Goal: Information Seeking & Learning: Learn about a topic

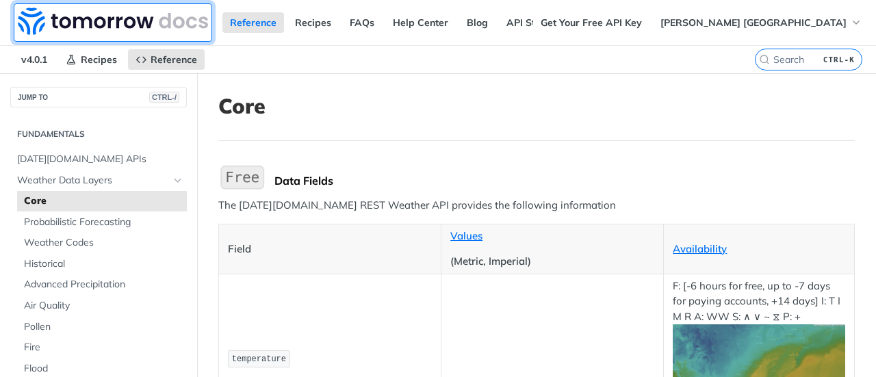
click at [119, 23] on img at bounding box center [113, 21] width 190 height 27
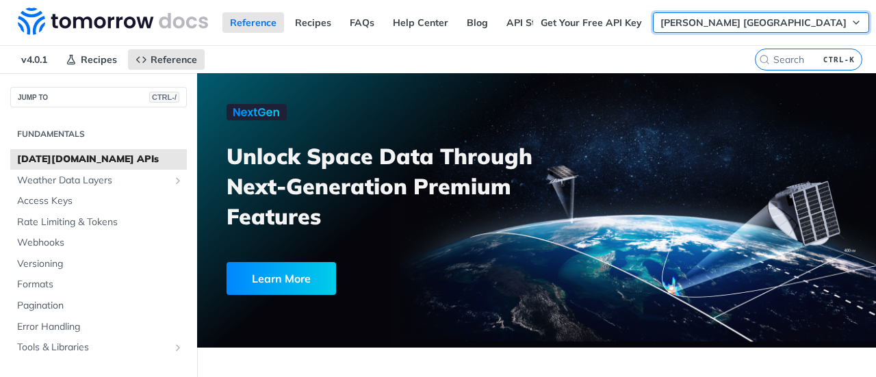
click at [824, 19] on span "[PERSON_NAME] [GEOGRAPHIC_DATA]" at bounding box center [753, 22] width 186 height 12
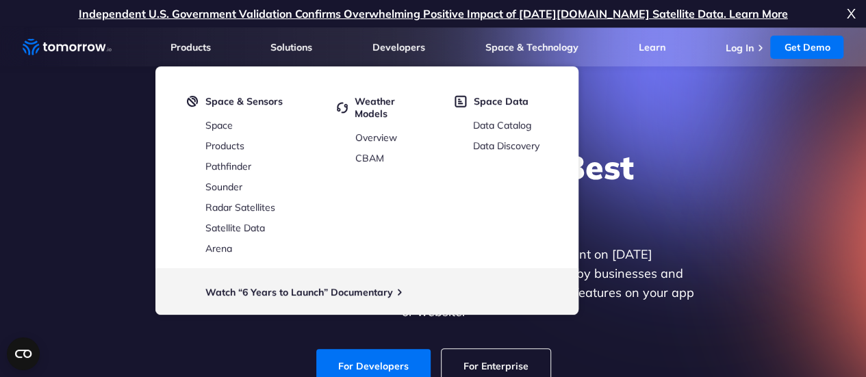
click at [493, 355] on link "For Enterprise" at bounding box center [495, 366] width 109 height 34
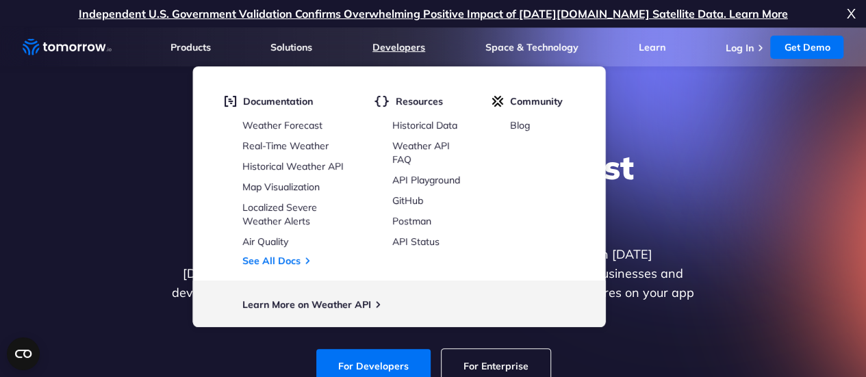
click at [382, 47] on link "Developers" at bounding box center [398, 47] width 53 height 12
click at [305, 127] on link "Weather Forecast" at bounding box center [282, 125] width 80 height 12
